Goal: Information Seeking & Learning: Learn about a topic

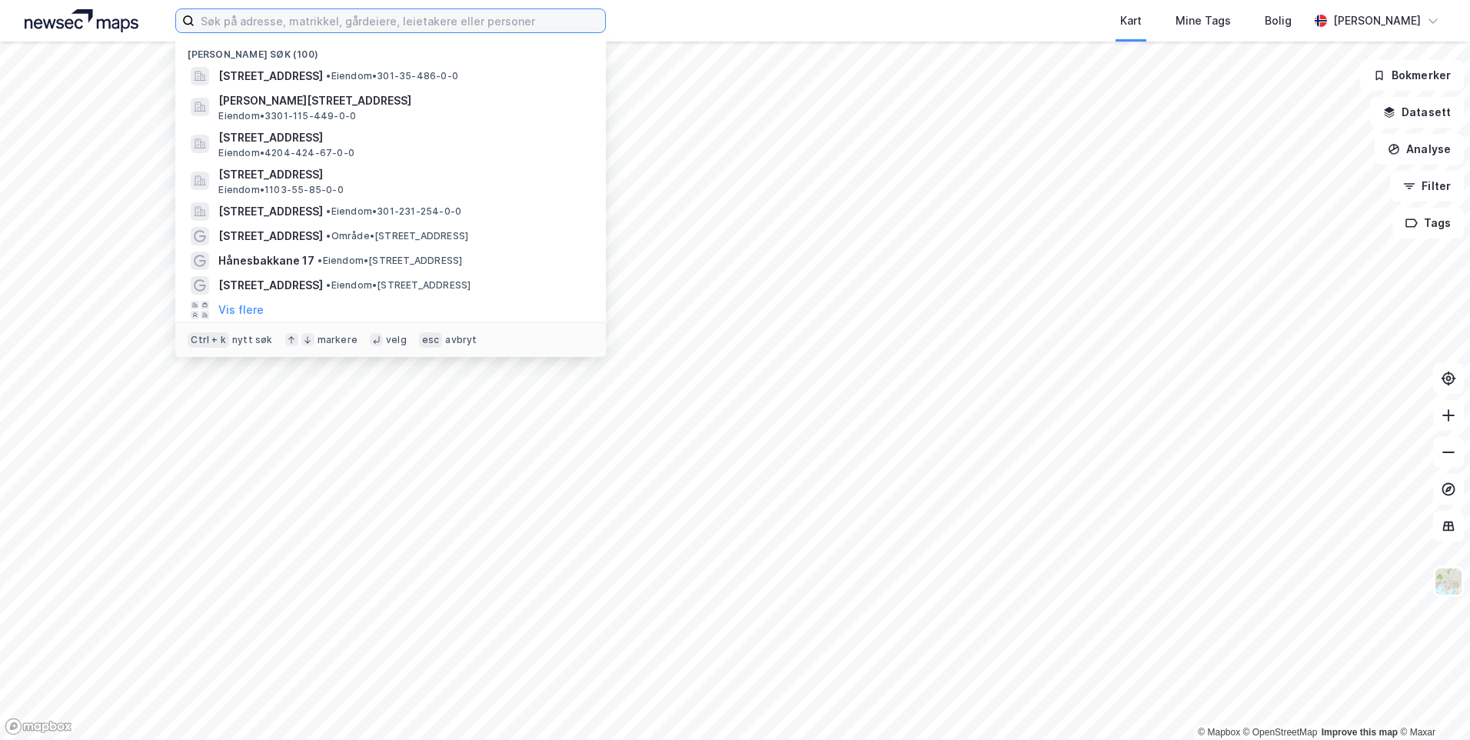
click at [345, 20] on input at bounding box center [400, 20] width 411 height 23
paste input "[STREET_ADDRESS]"
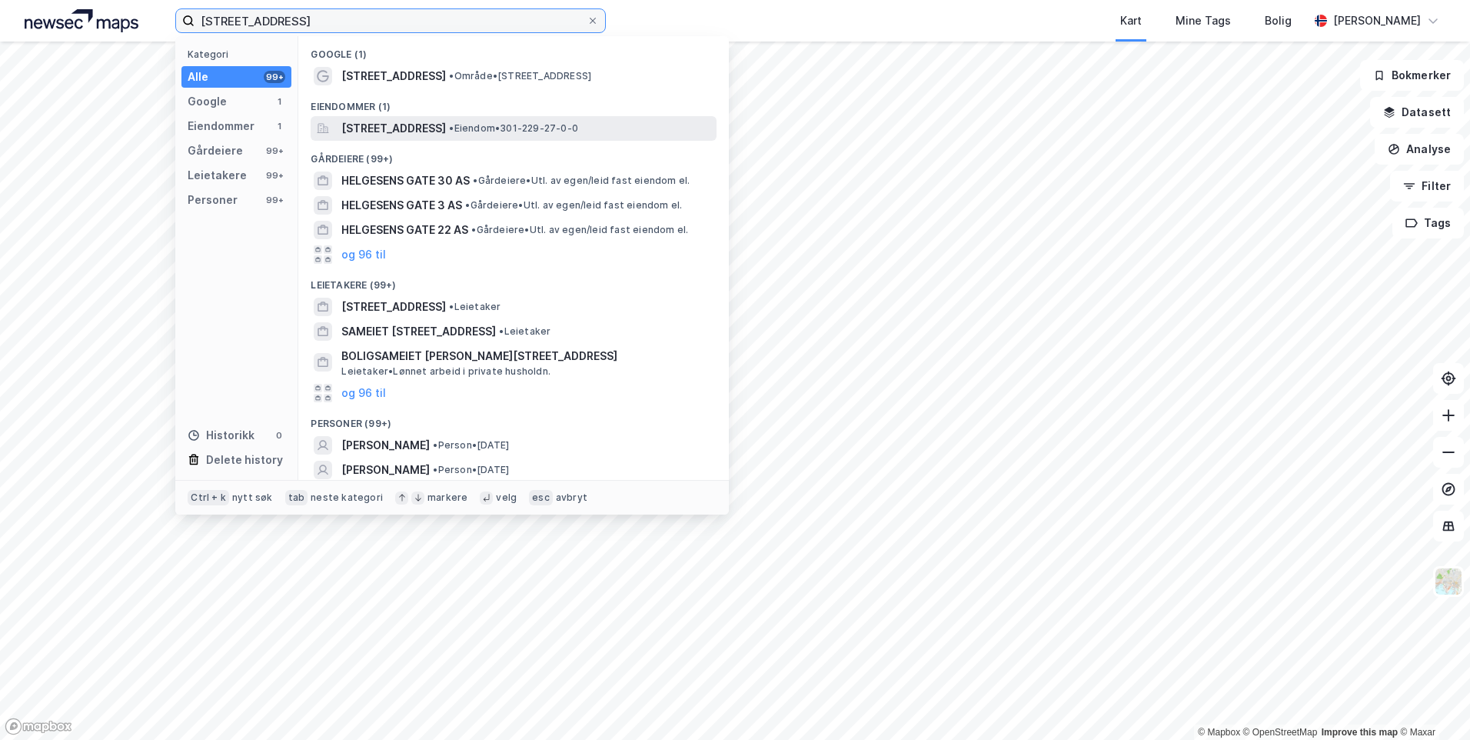
type input "[STREET_ADDRESS]"
click at [558, 135] on div "[STREET_ADDRESS] • Eiendom • 301-229-27-0-0" at bounding box center [527, 128] width 372 height 18
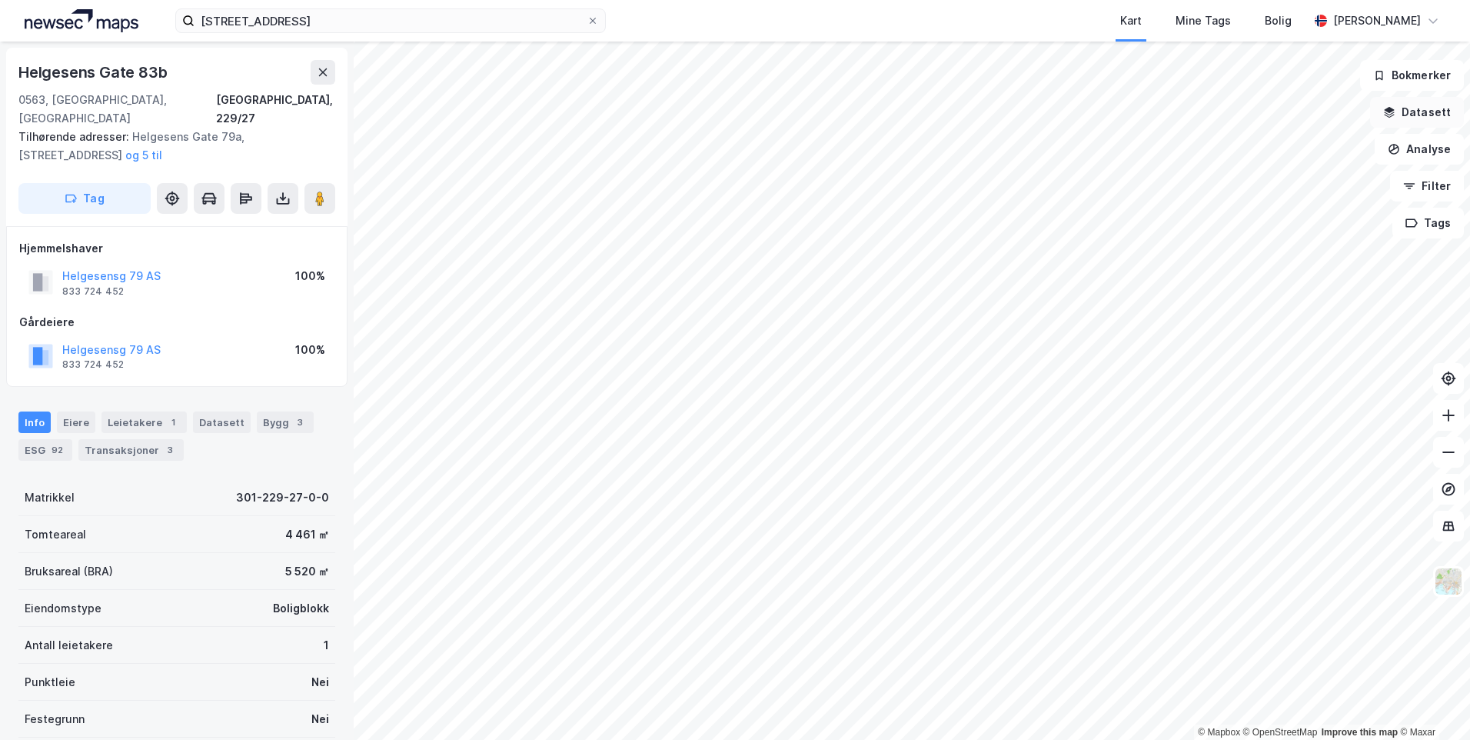
click at [1426, 121] on button "Datasett" at bounding box center [1417, 112] width 94 height 31
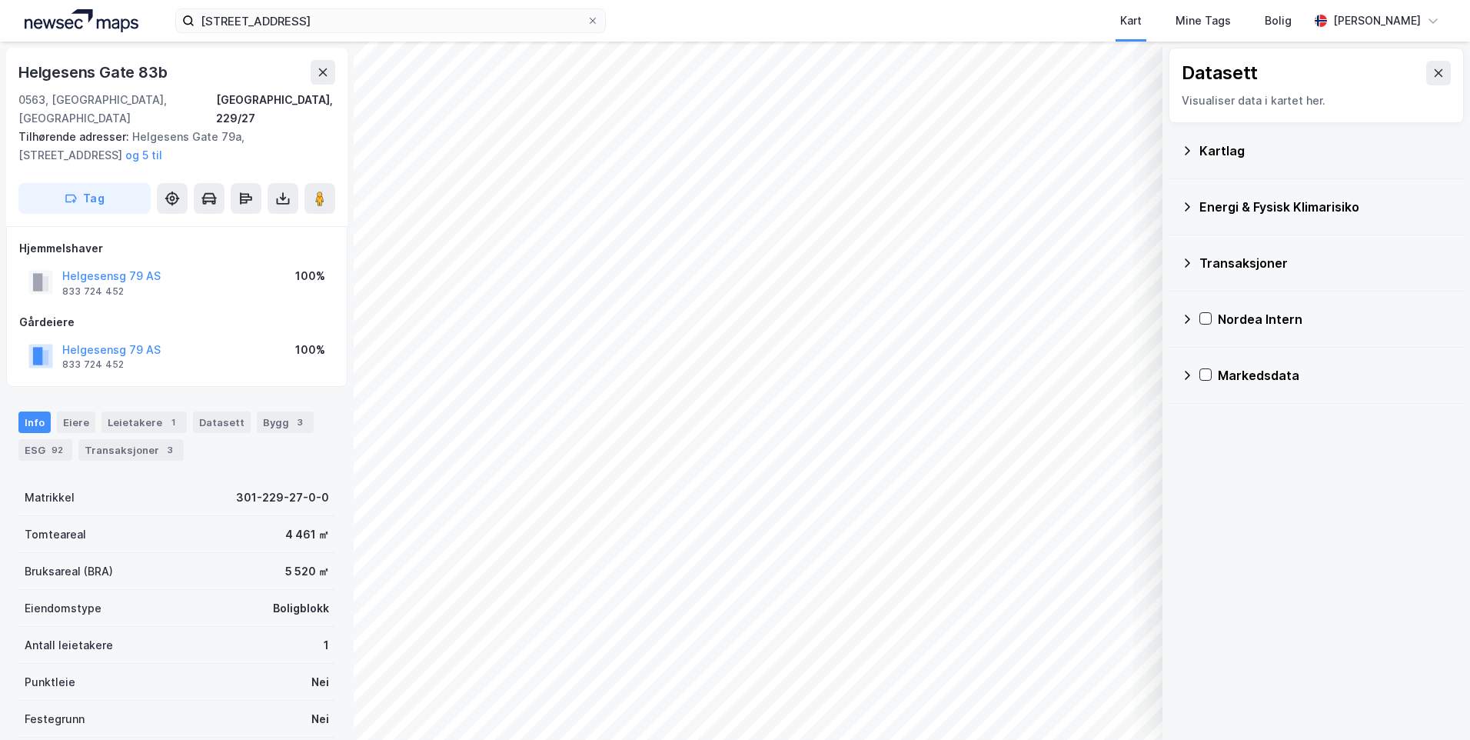
click at [1188, 150] on icon at bounding box center [1187, 151] width 12 height 12
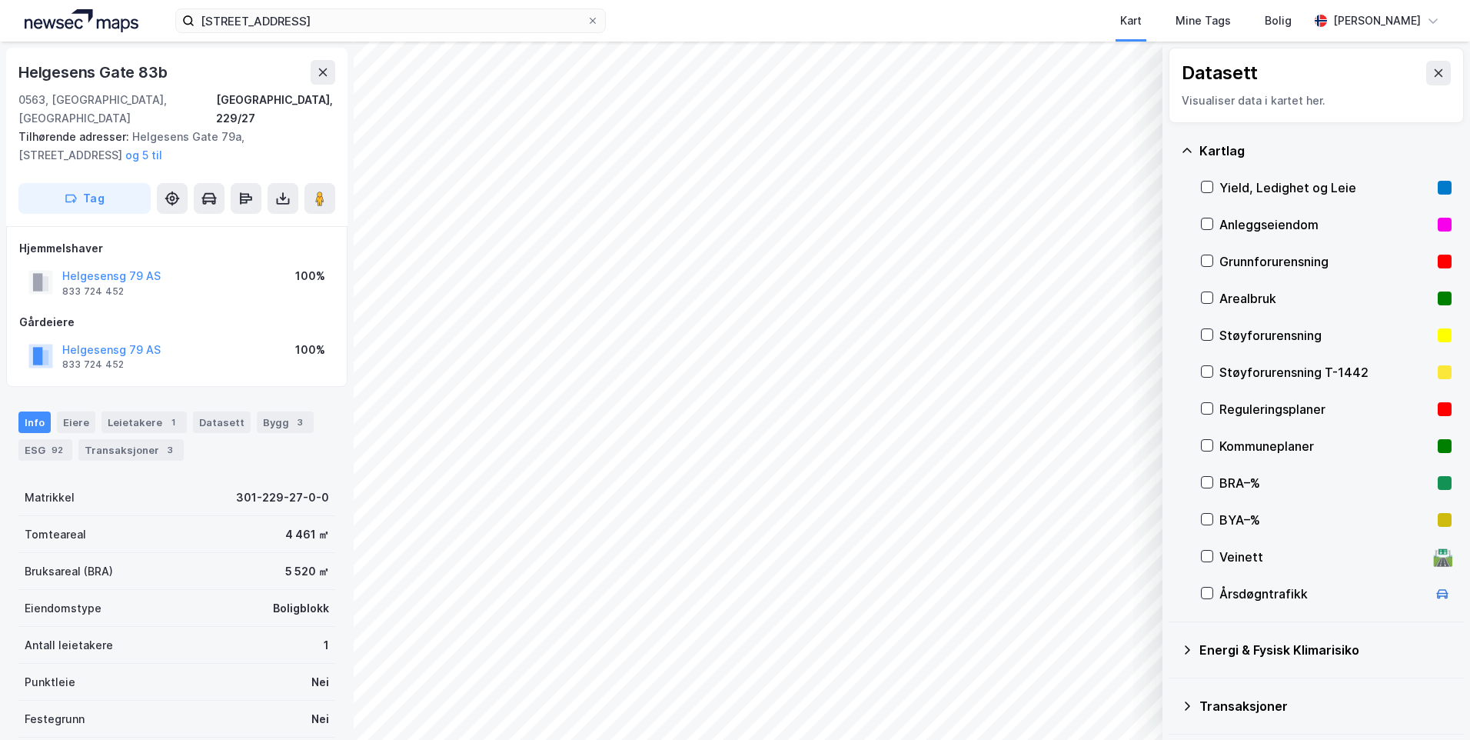
click at [1240, 266] on div "Grunnforurensning" at bounding box center [1326, 261] width 212 height 18
click at [1186, 148] on icon at bounding box center [1187, 151] width 12 height 12
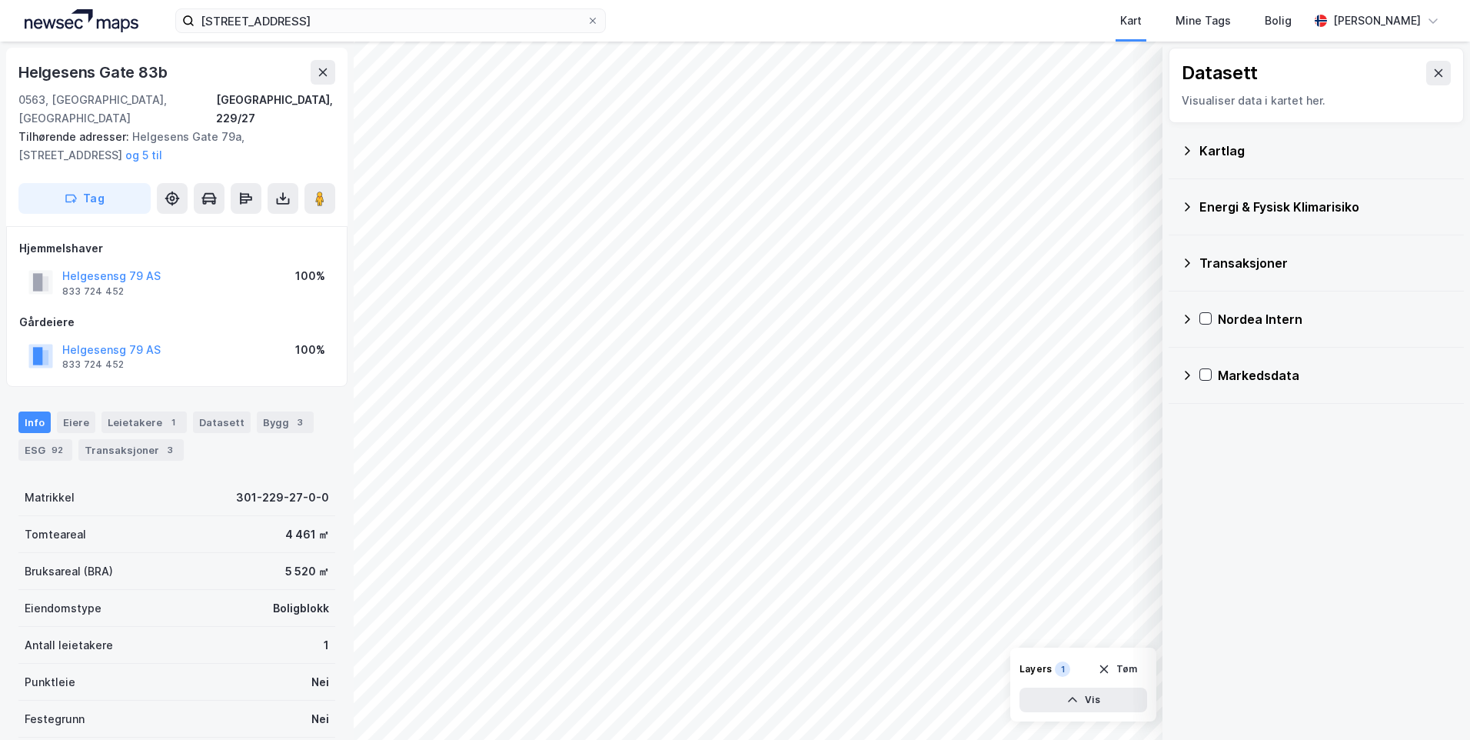
click at [1187, 205] on icon at bounding box center [1187, 207] width 12 height 12
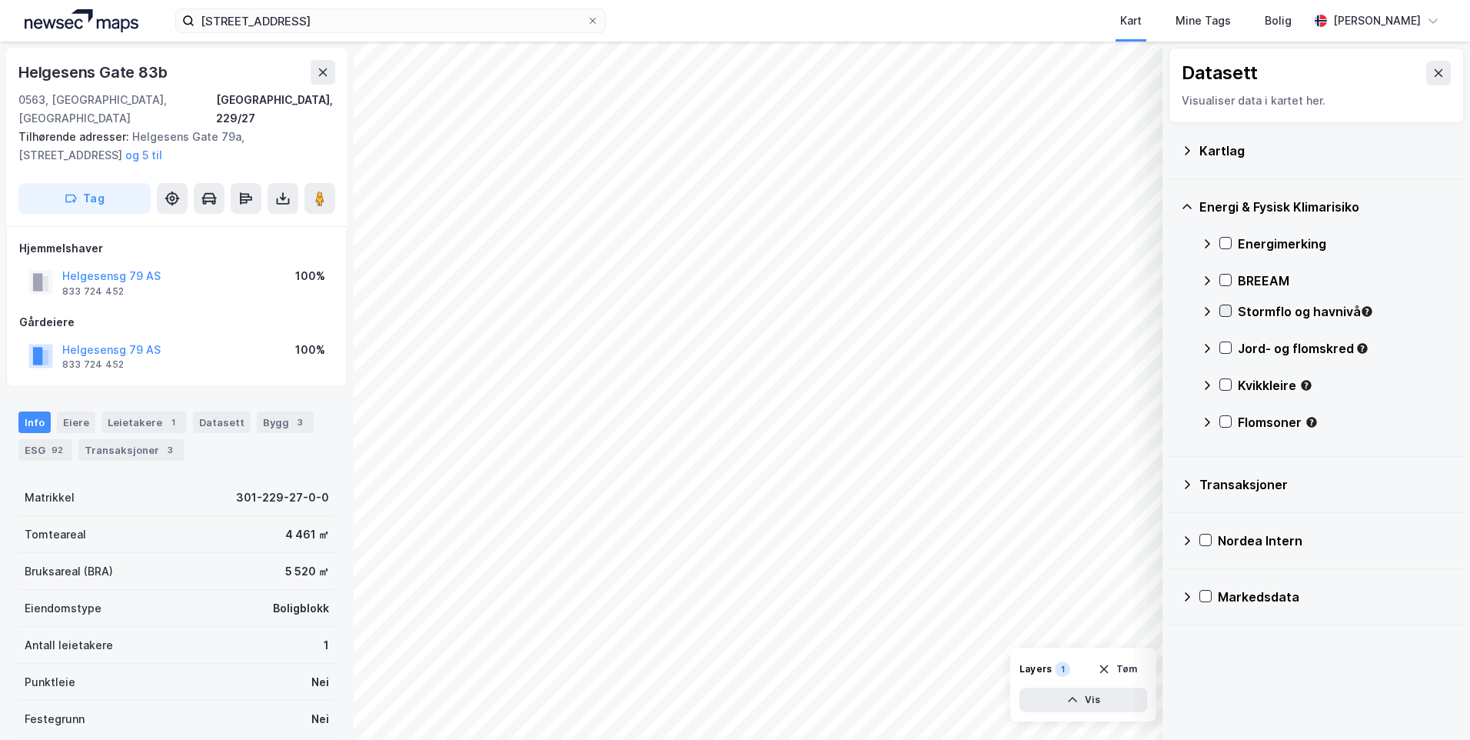
click at [1225, 311] on icon at bounding box center [1225, 310] width 11 height 11
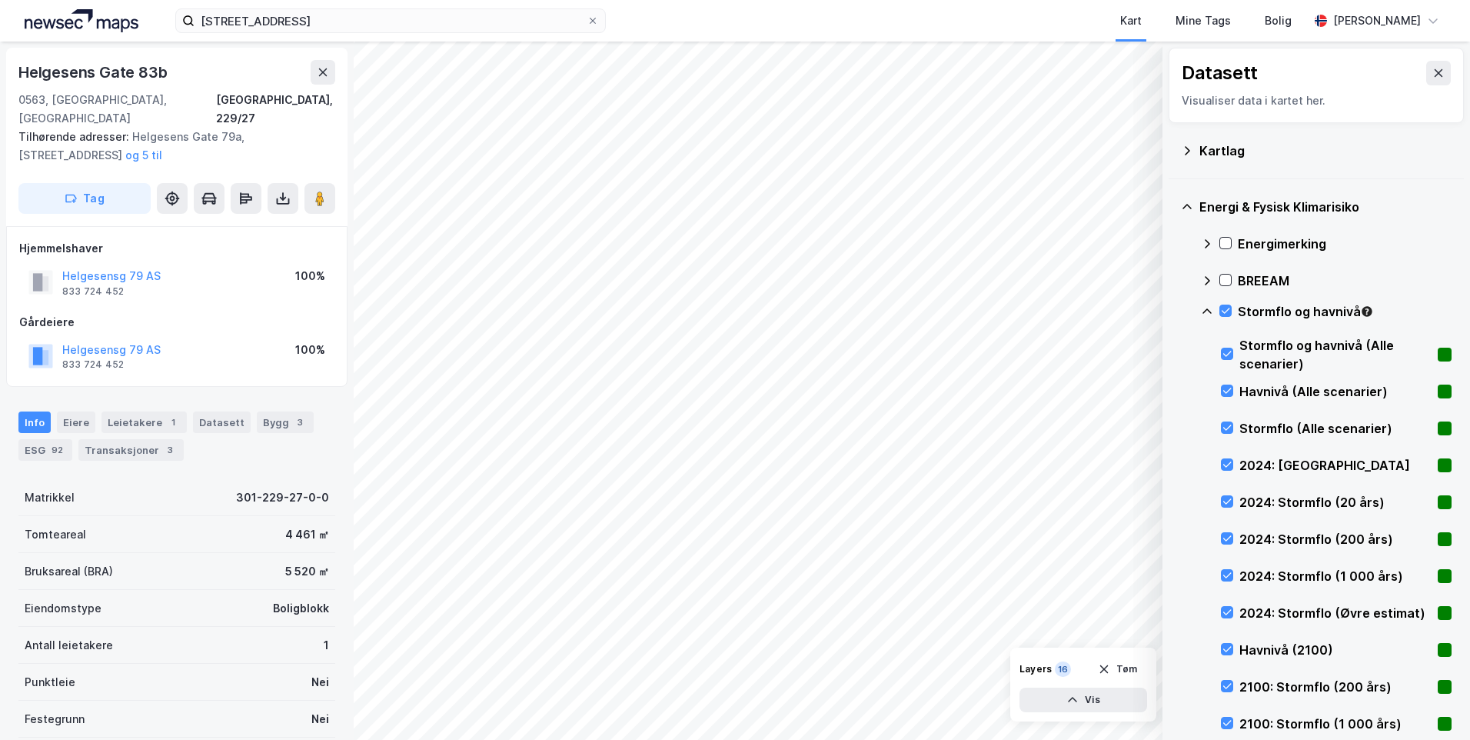
click at [1209, 311] on icon at bounding box center [1207, 310] width 9 height 5
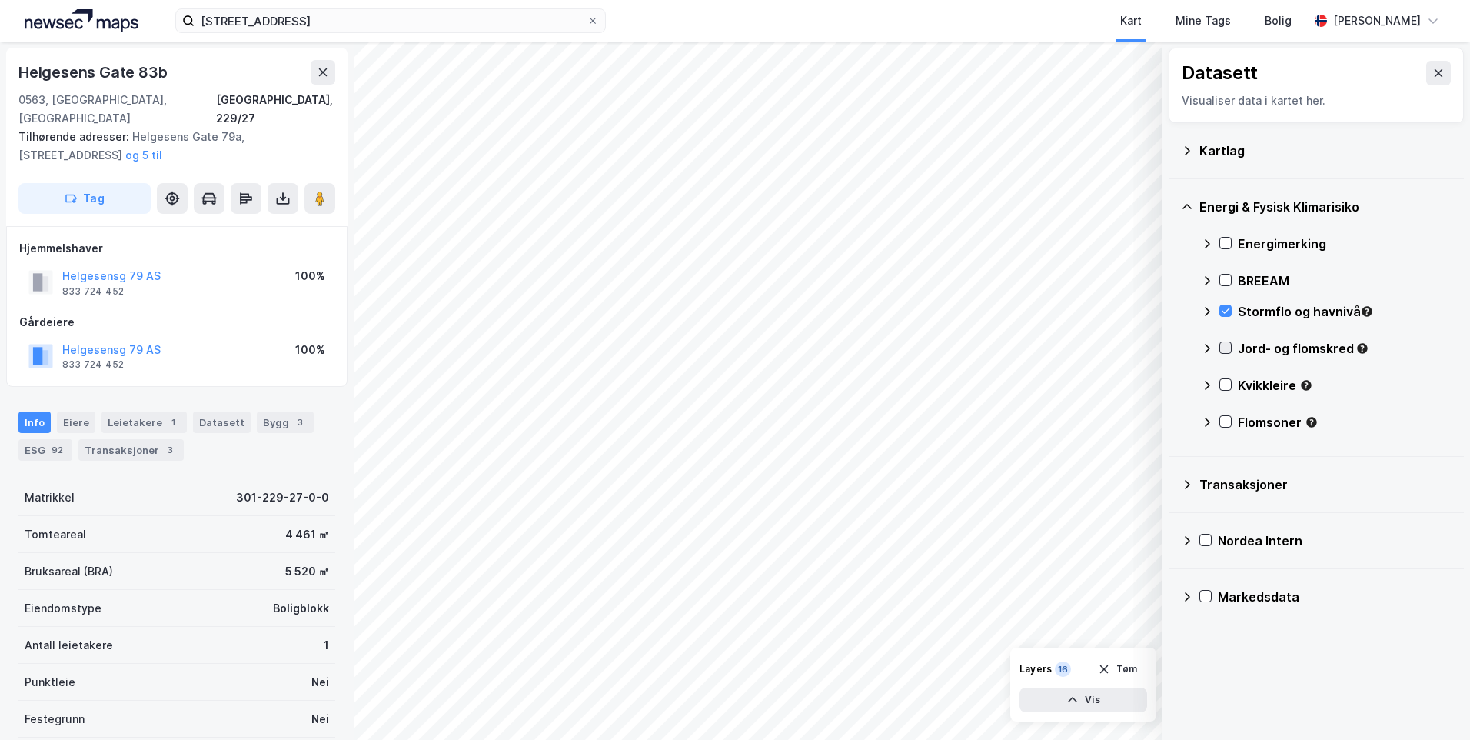
click at [1230, 342] on icon at bounding box center [1225, 347] width 11 height 11
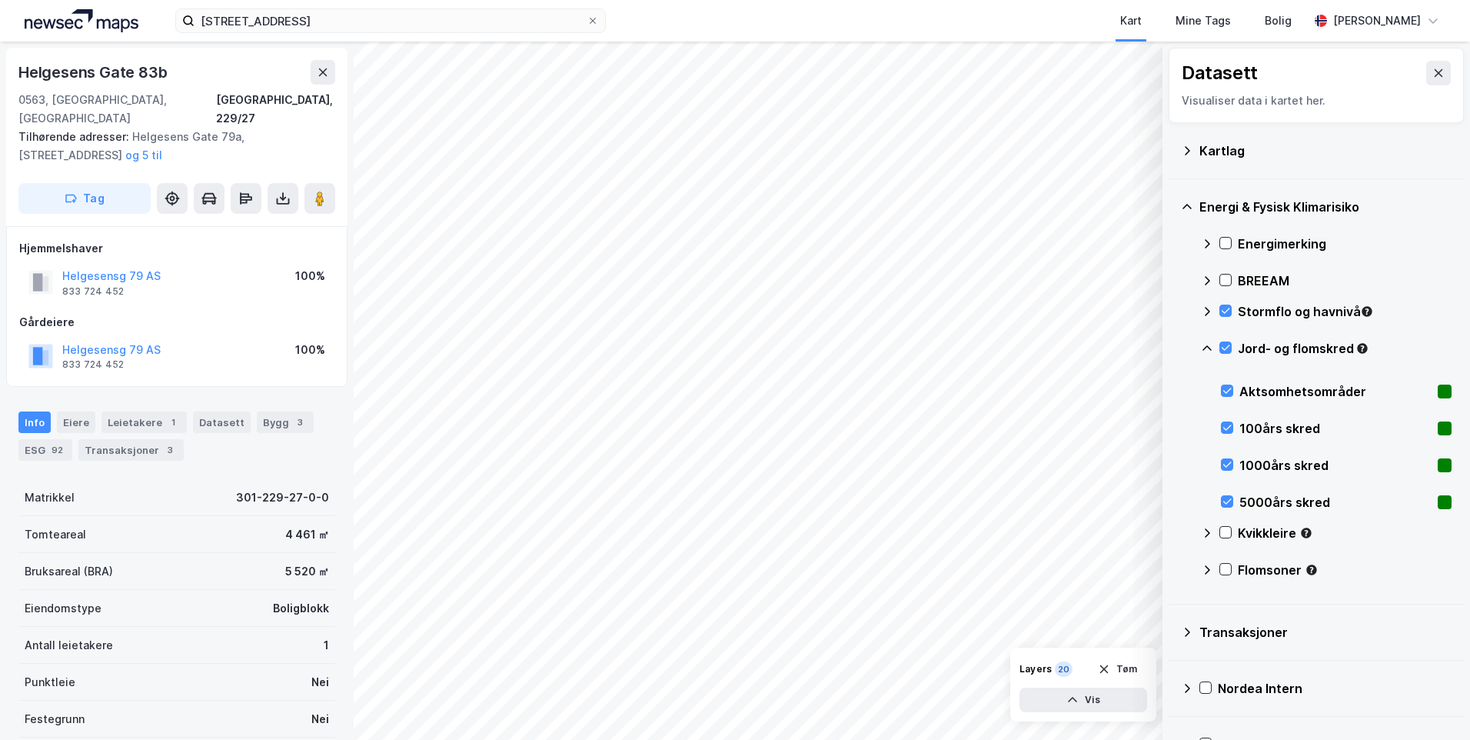
click at [1209, 345] on icon at bounding box center [1207, 348] width 12 height 12
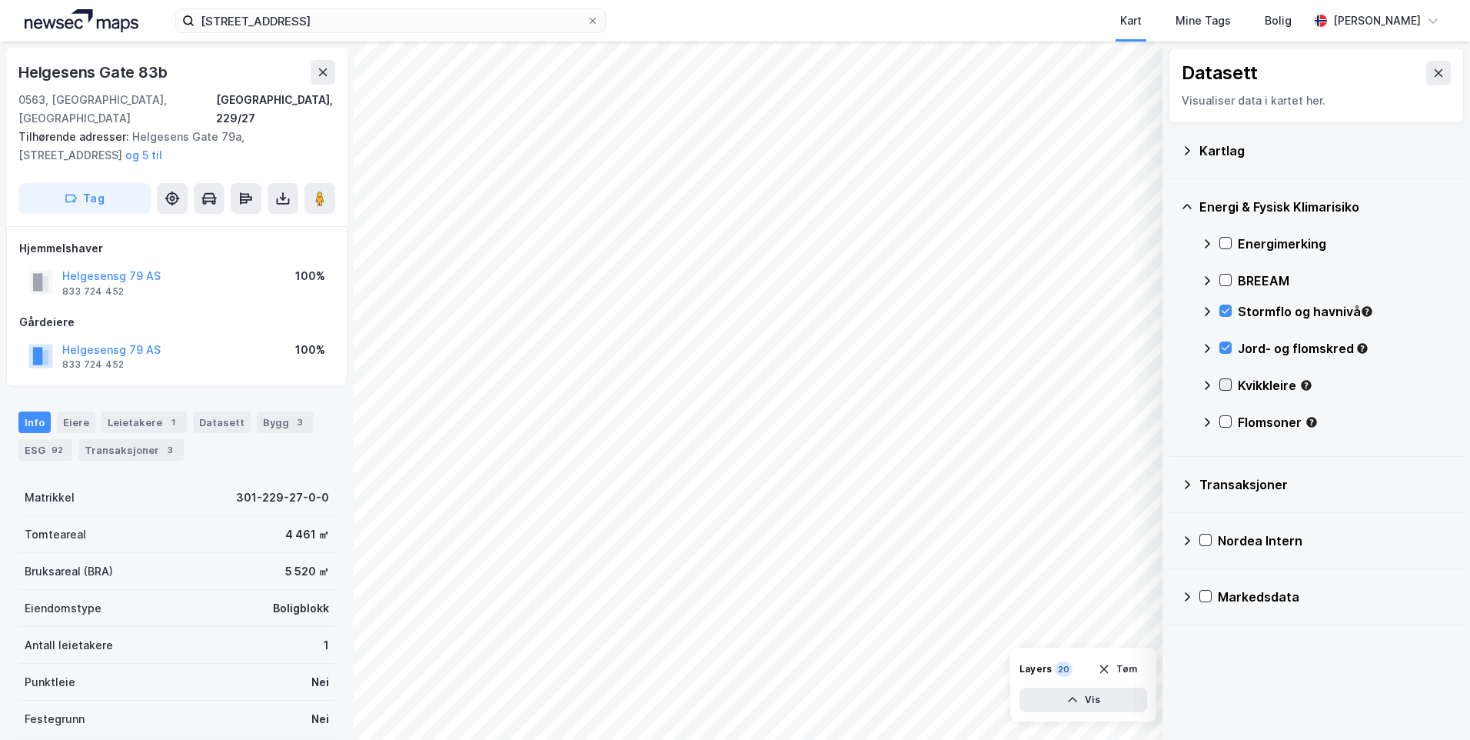
click at [1230, 383] on icon at bounding box center [1225, 384] width 11 height 11
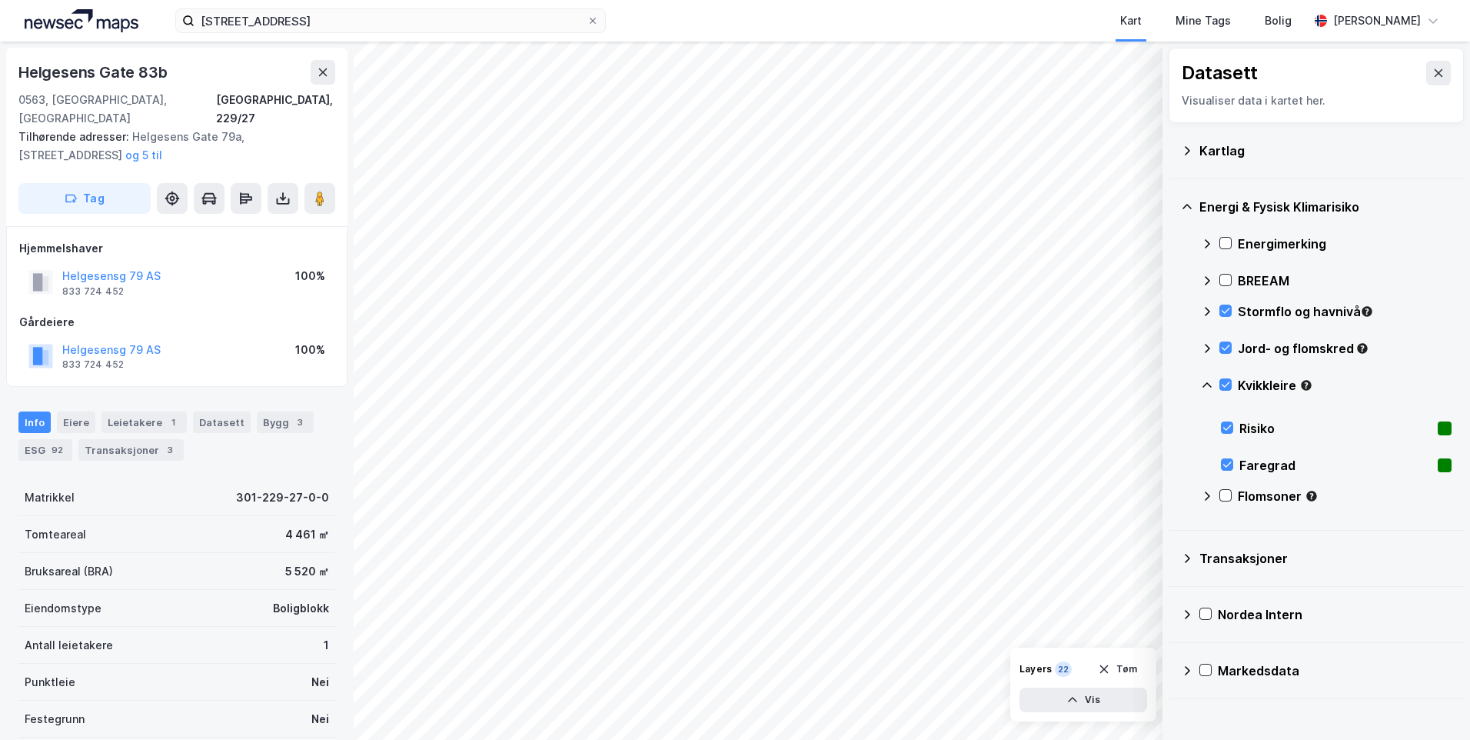
click at [1208, 381] on icon at bounding box center [1207, 385] width 12 height 12
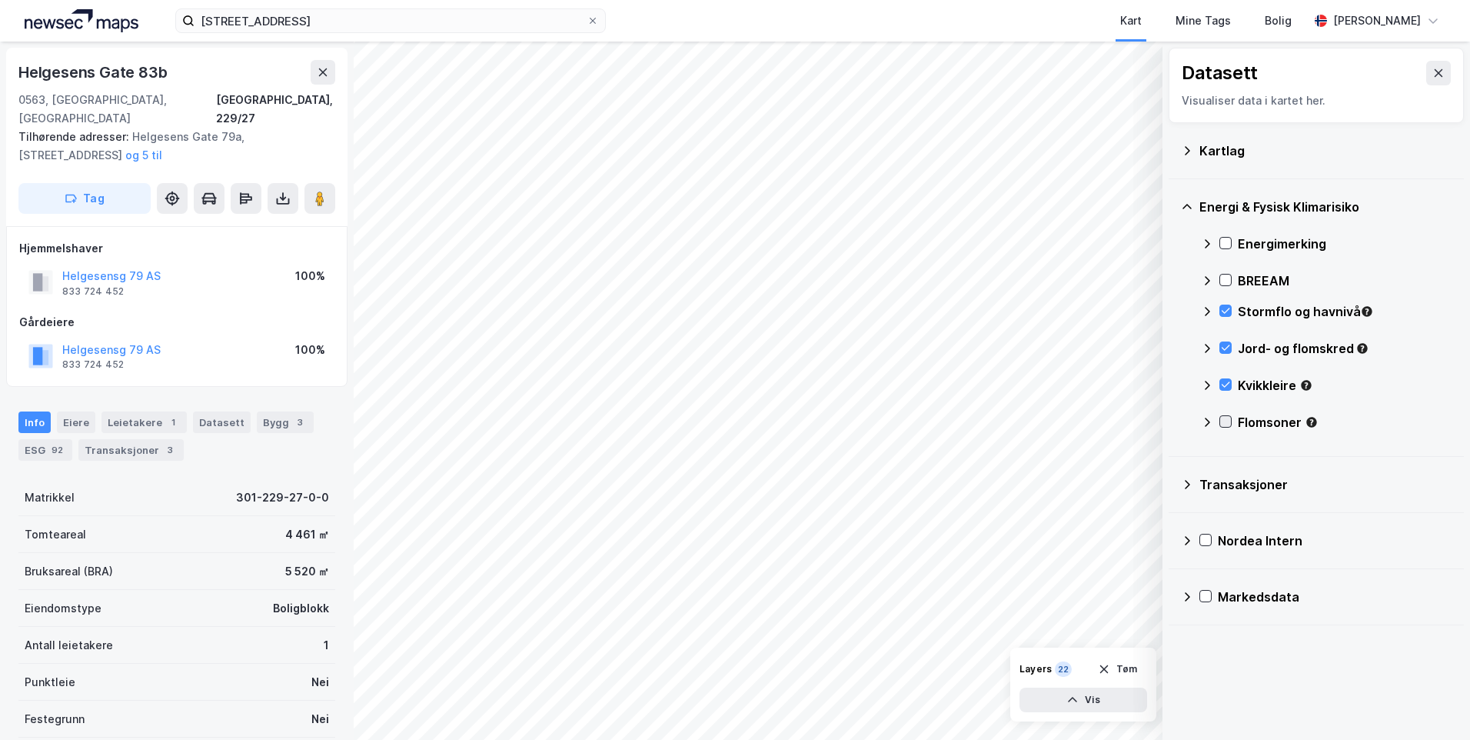
click at [1228, 419] on icon at bounding box center [1225, 421] width 11 height 11
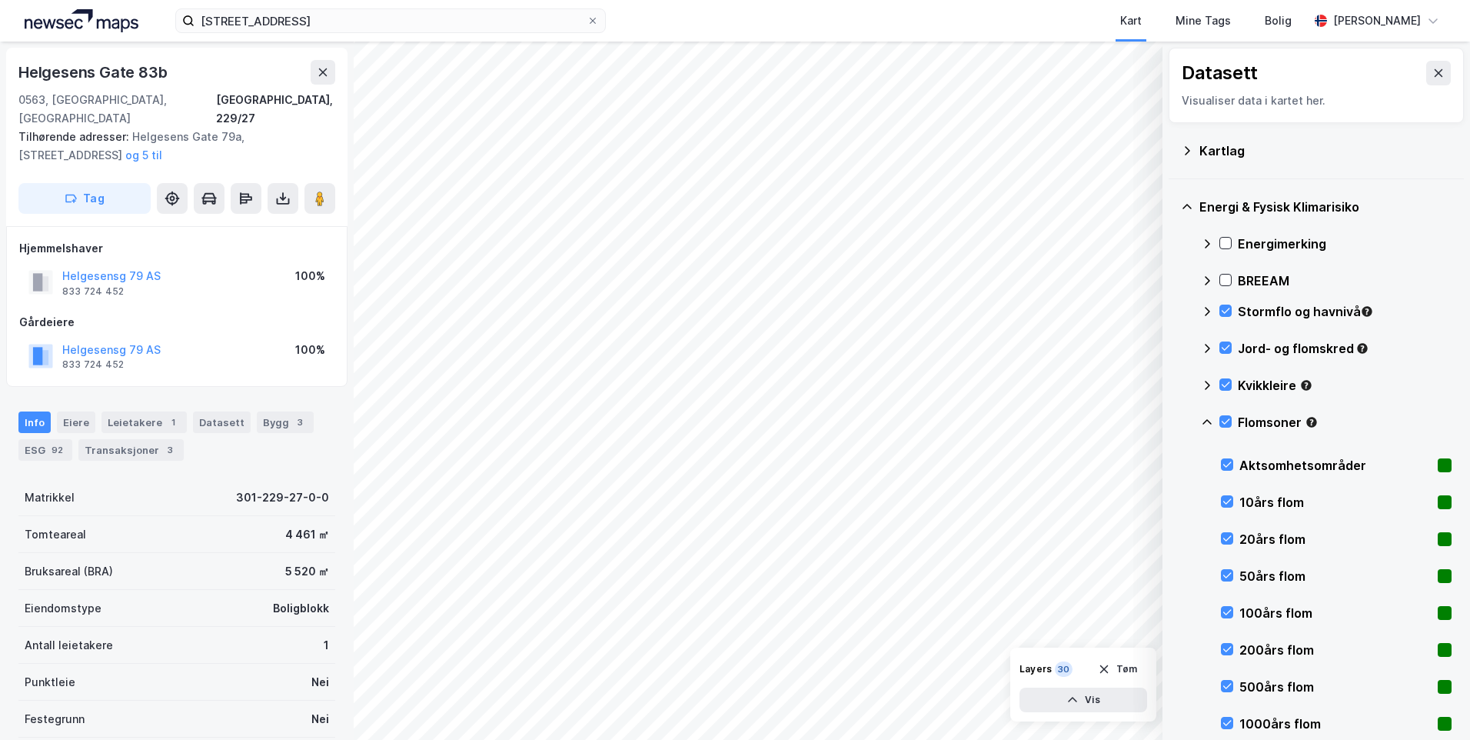
click at [1207, 420] on icon at bounding box center [1207, 421] width 9 height 5
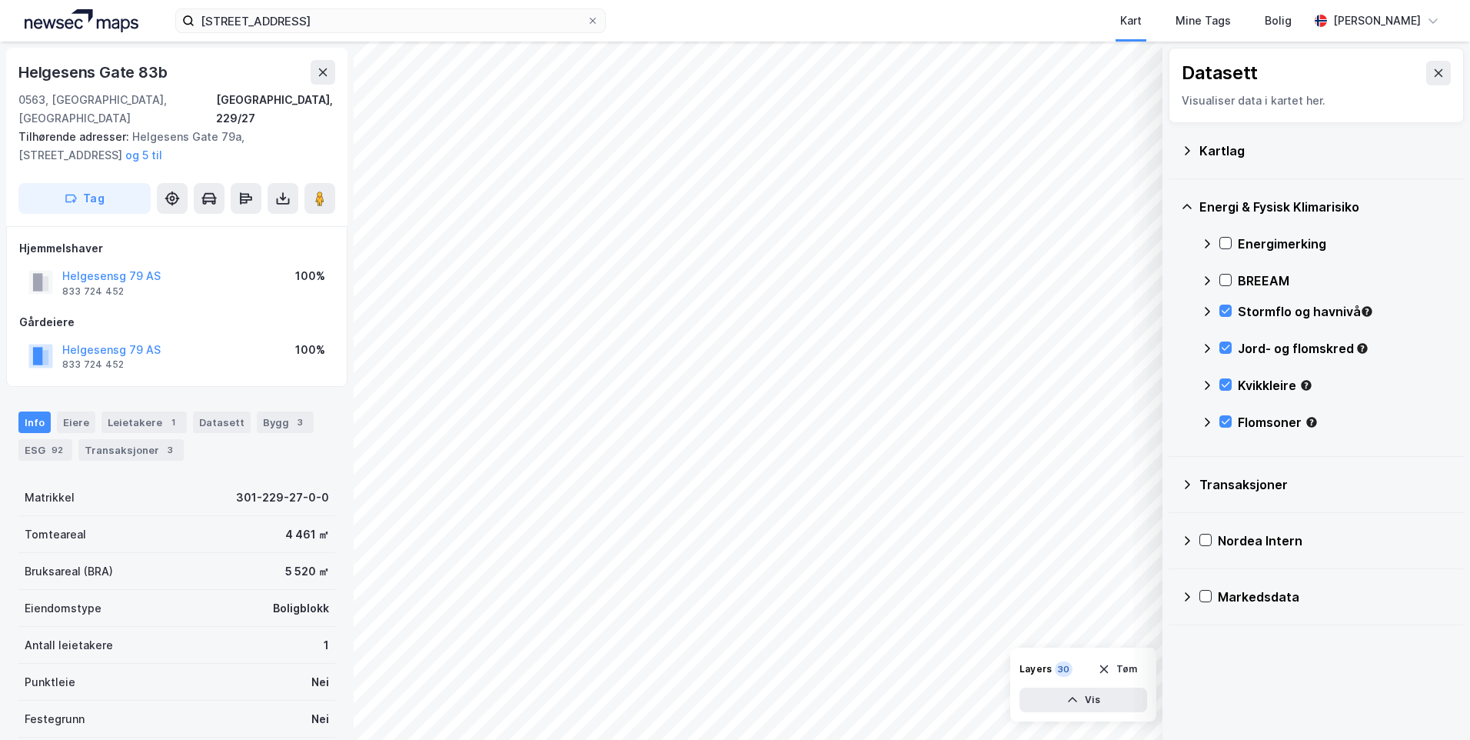
click at [1210, 242] on icon at bounding box center [1207, 244] width 12 height 12
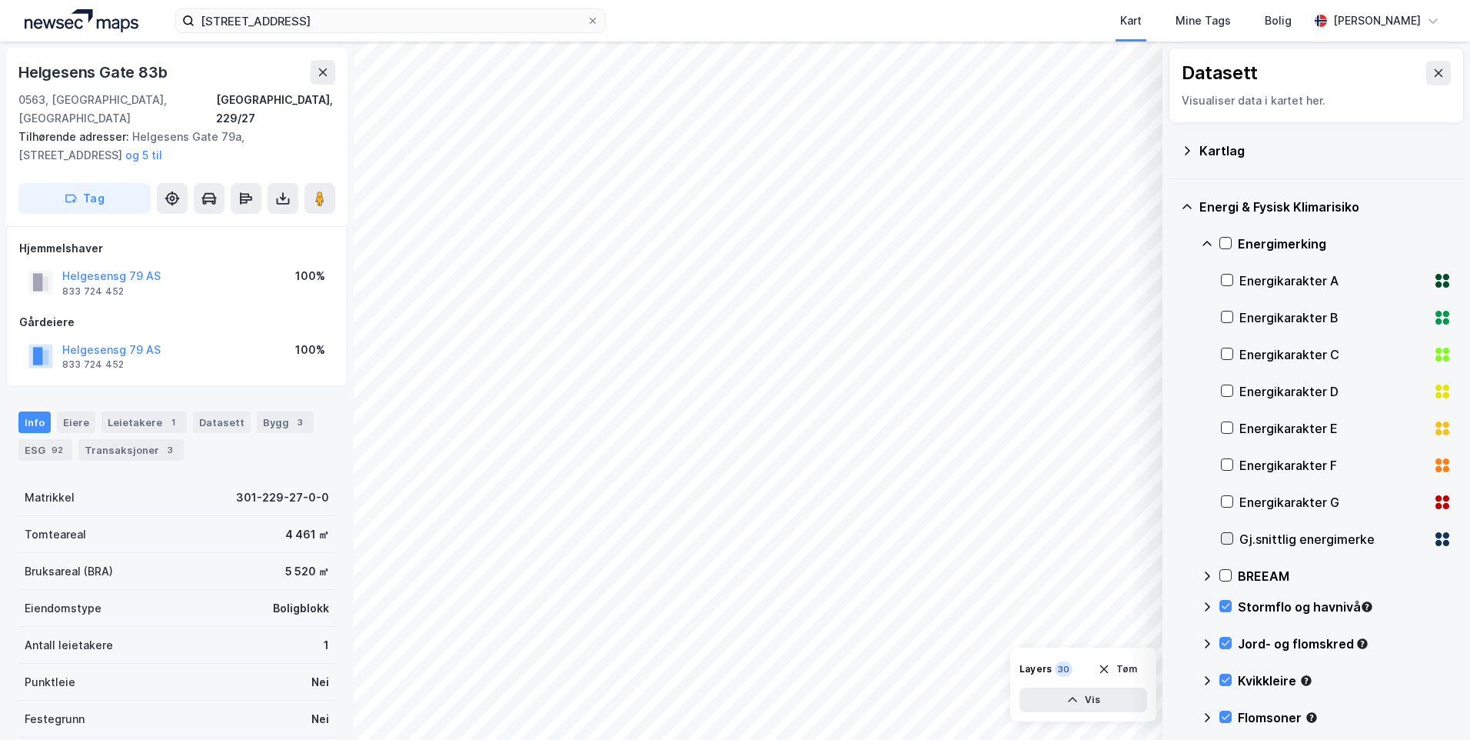
click at [1225, 537] on icon at bounding box center [1227, 538] width 11 height 11
click at [1205, 238] on icon at bounding box center [1207, 244] width 12 height 12
